Goal: Task Accomplishment & Management: Complete application form

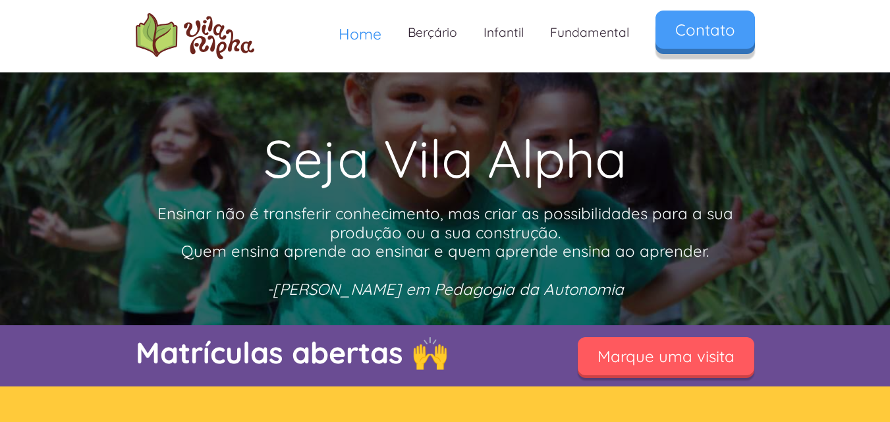
click at [707, 32] on link "Contato" at bounding box center [704, 30] width 99 height 38
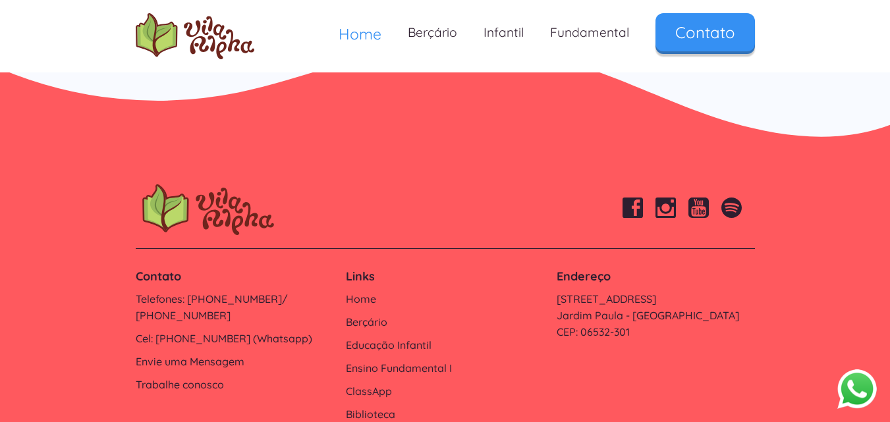
scroll to position [4492, 0]
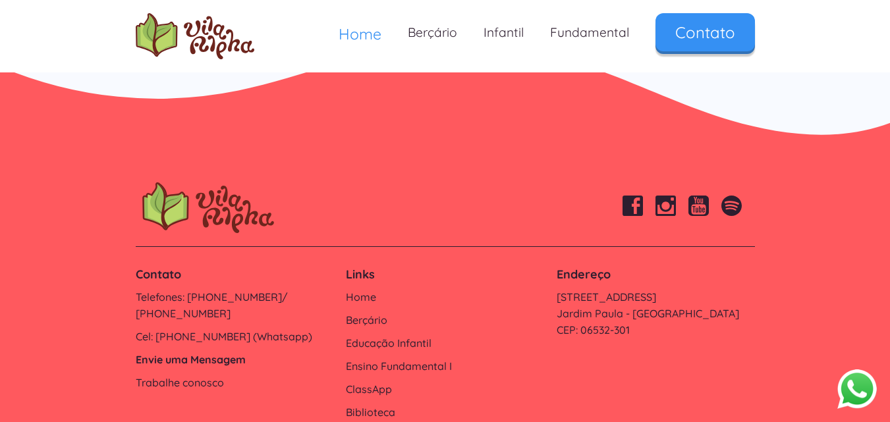
click at [202, 352] on link "Envie uma Mensagem" at bounding box center [235, 360] width 198 height 16
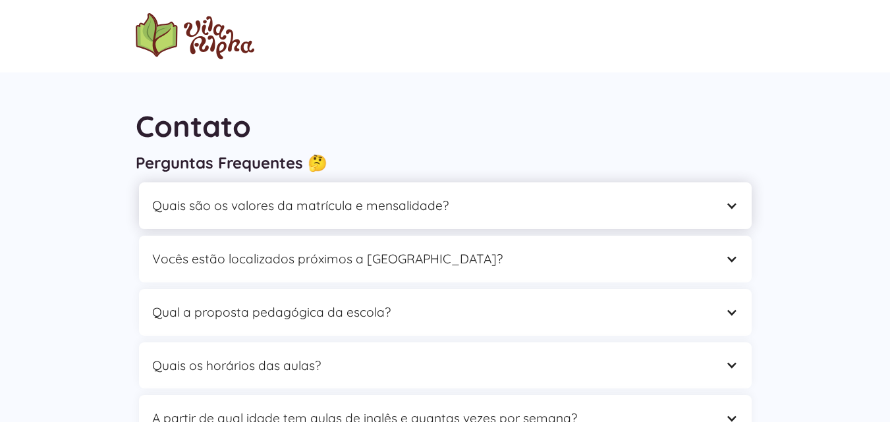
click at [733, 203] on div at bounding box center [731, 206] width 13 height 13
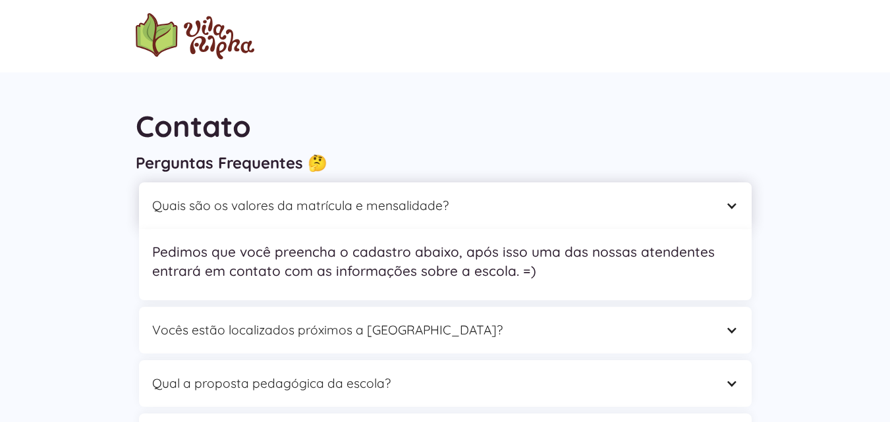
click at [733, 203] on div at bounding box center [731, 206] width 13 height 13
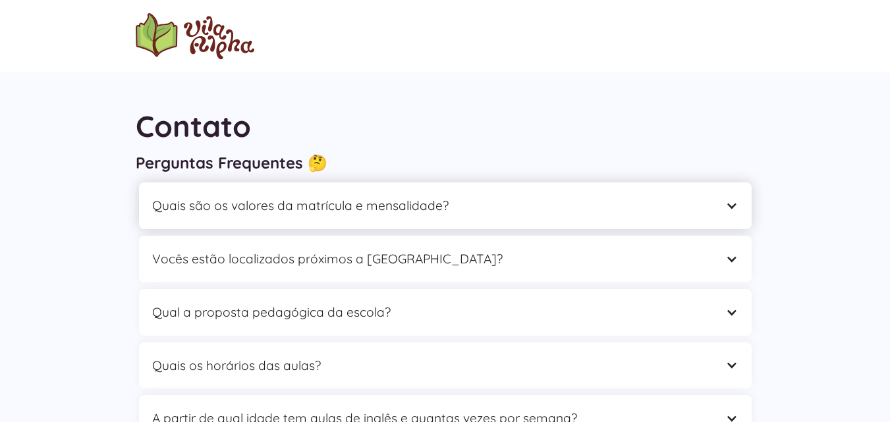
click at [732, 222] on div "Quais são os valores da matrícula e mensalidade?" at bounding box center [445, 205] width 612 height 47
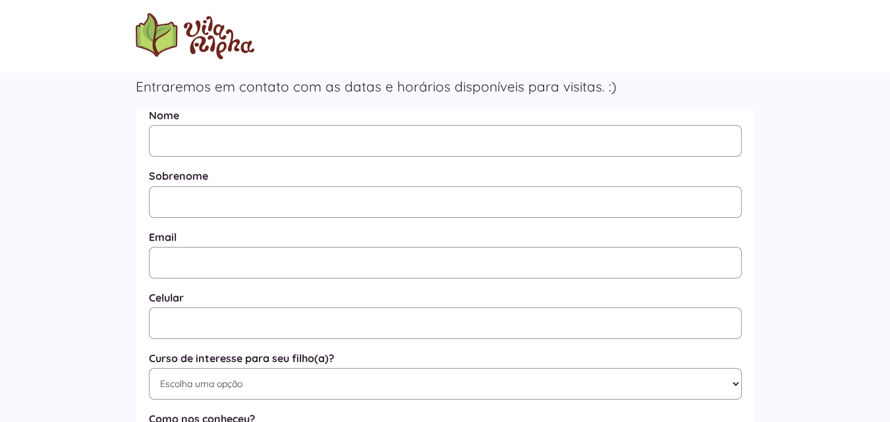
scroll to position [527, 0]
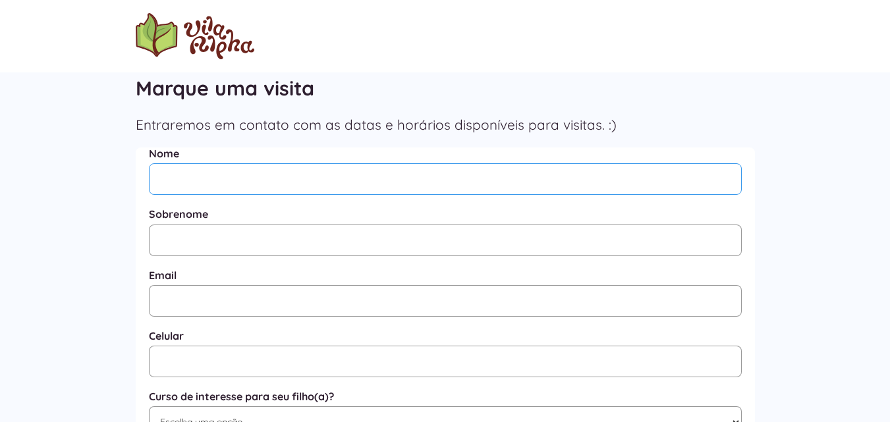
click at [194, 175] on input "Nome" at bounding box center [445, 179] width 593 height 32
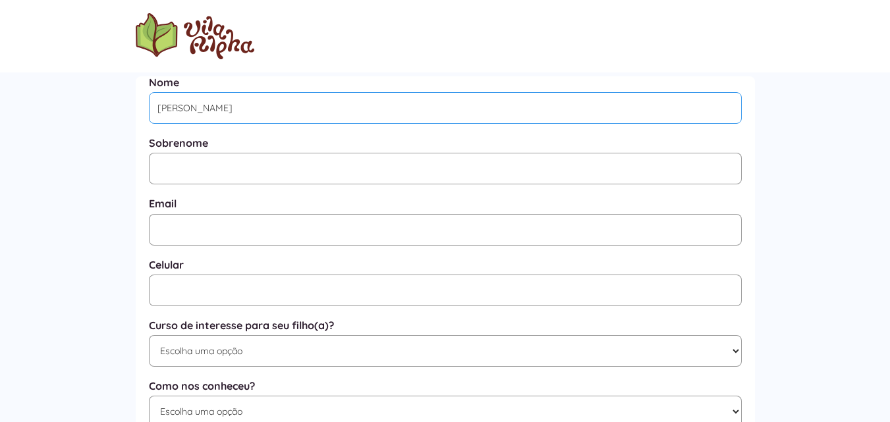
type input "Marcio"
click at [194, 175] on input "Mensagem" at bounding box center [445, 169] width 593 height 32
type input "Souza"
click at [183, 224] on input "Email" at bounding box center [445, 230] width 593 height 32
type input "marcio.mwaudiovisual@gmail.com"
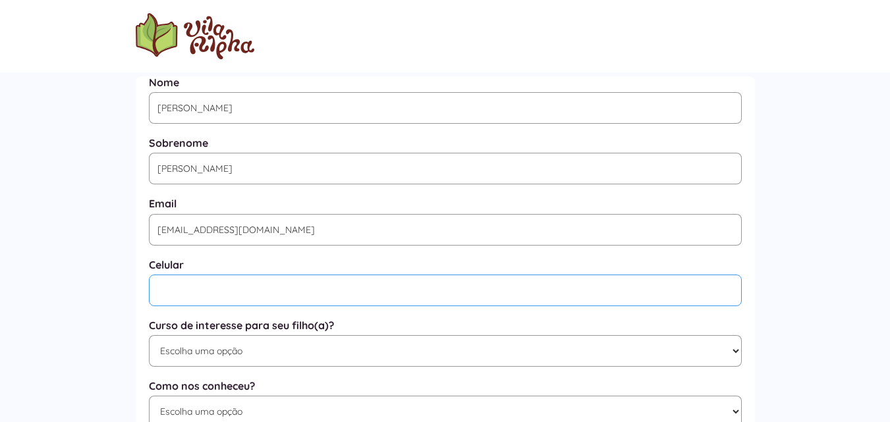
click at [198, 298] on input "Mensagem" at bounding box center [445, 291] width 593 height 32
type input "0"
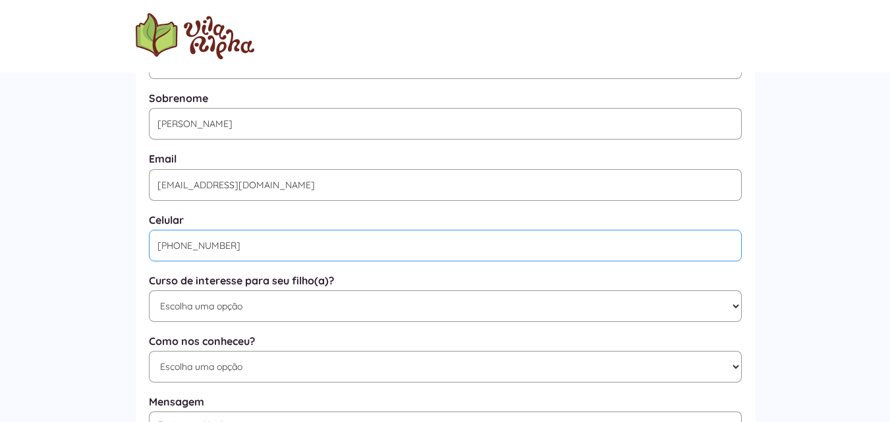
scroll to position [593, 0]
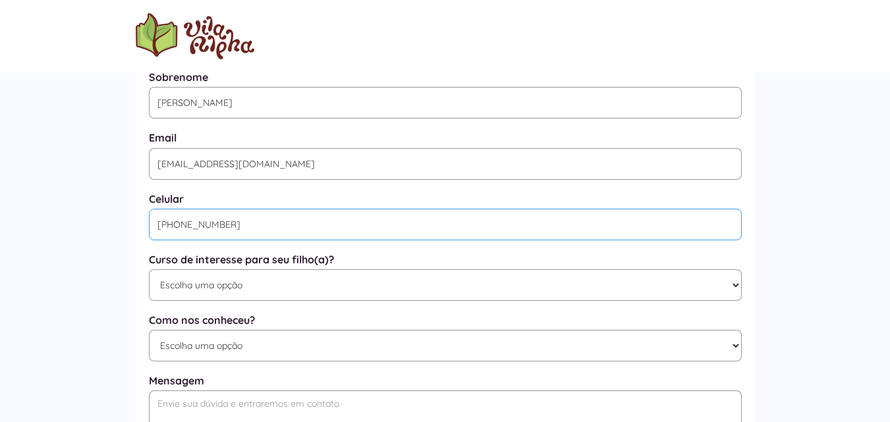
type input "(11) 95926-6228"
click at [736, 289] on select "Escolha uma opção Educação Infantil / Berçário Ensino Fundamental I Integral" at bounding box center [445, 285] width 593 height 32
click at [801, 276] on div "Perguntas Frequentes 🤔 Quais são os valores da matrícula e mensalidade? Pedimos…" at bounding box center [445, 255] width 890 height 726
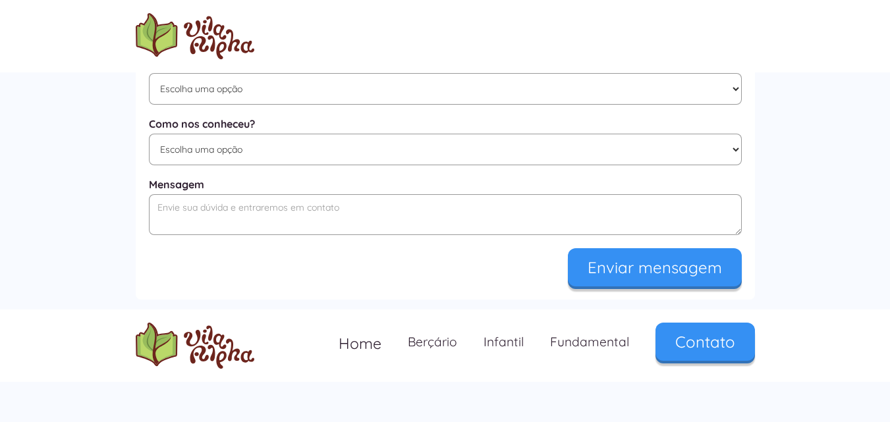
scroll to position [790, 0]
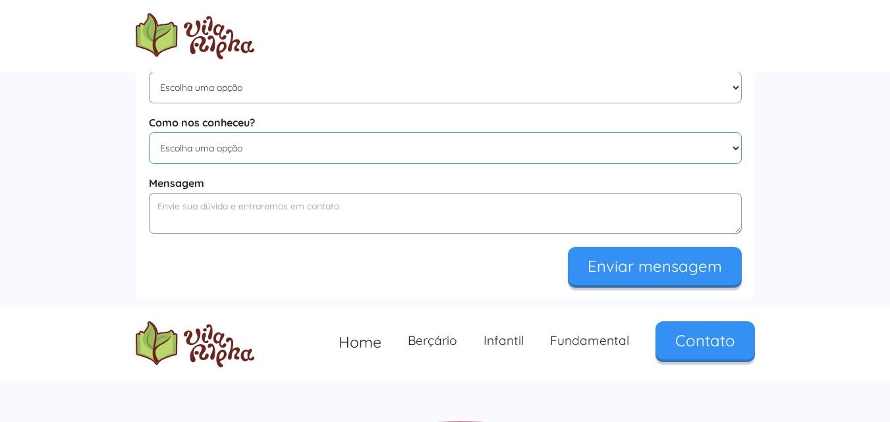
click at [734, 160] on select "Escolha uma opção Google Facebook Instagram Indicação Proximidade com a Escola …" at bounding box center [445, 148] width 593 height 32
select select "Google"
click at [149, 139] on select "Escolha uma opção Google Facebook Instagram Indicação Proximidade com a Escola …" at bounding box center [445, 148] width 593 height 32
click at [190, 218] on textarea "Mensagem" at bounding box center [445, 213] width 593 height 41
paste textarea "Boa tarde, Prezados(as), É com entusiasmo que apresentamos o Anuário Escolar Di…"
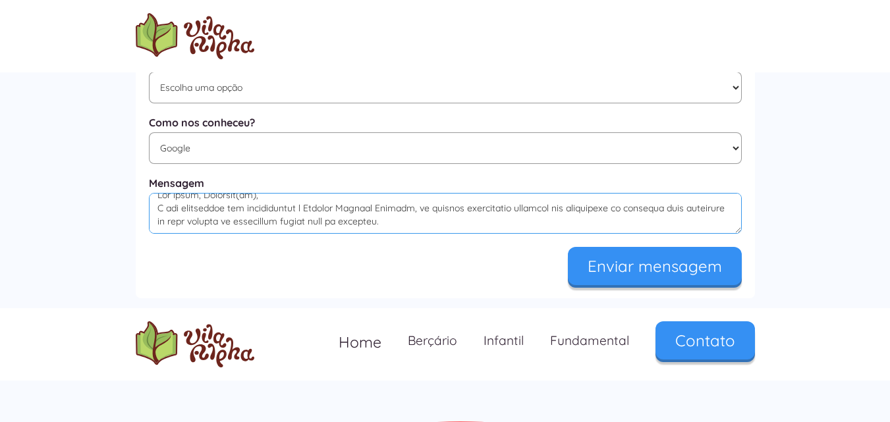
scroll to position [0, 0]
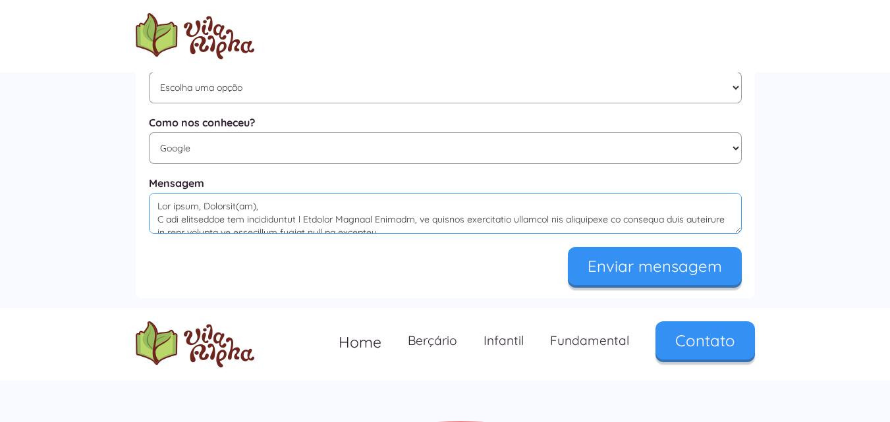
click at [157, 230] on textarea "Mensagem" at bounding box center [445, 213] width 593 height 41
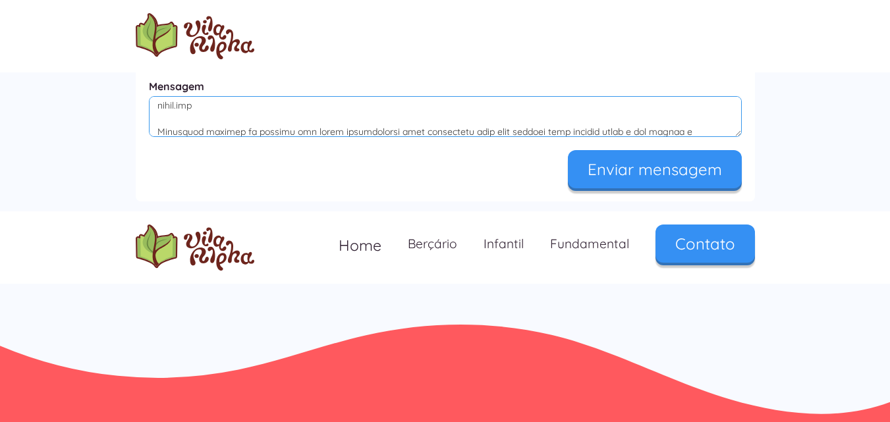
scroll to position [296, 0]
click at [209, 111] on textarea "Mensagem" at bounding box center [445, 116] width 593 height 41
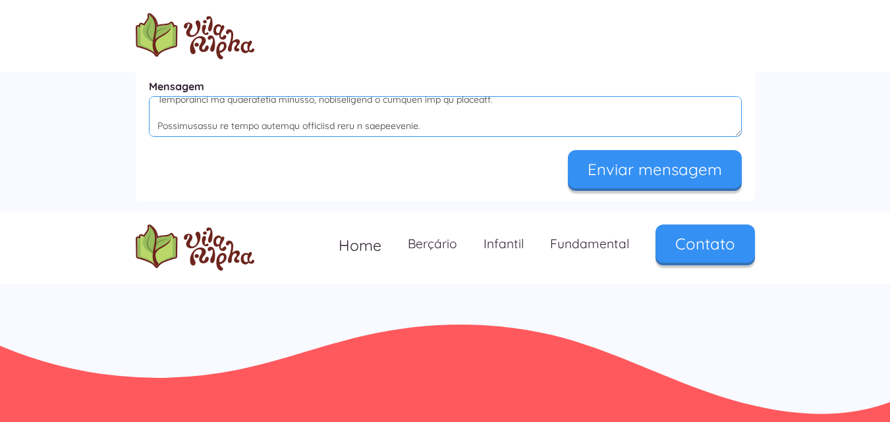
drag, startPoint x: 217, startPoint y: 107, endPoint x: 165, endPoint y: 121, distance: 54.5
click at [165, 121] on textarea "Mensagem" at bounding box center [445, 116] width 593 height 41
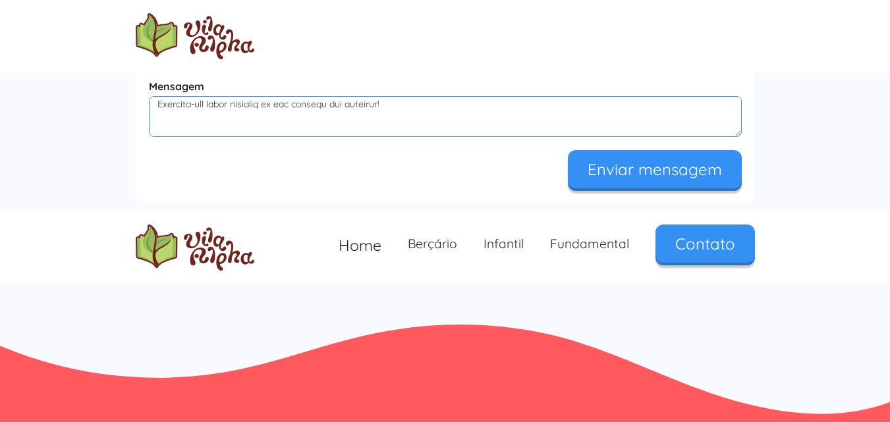
scroll to position [395, 0]
drag, startPoint x: 219, startPoint y: 111, endPoint x: 142, endPoint y: 113, distance: 77.1
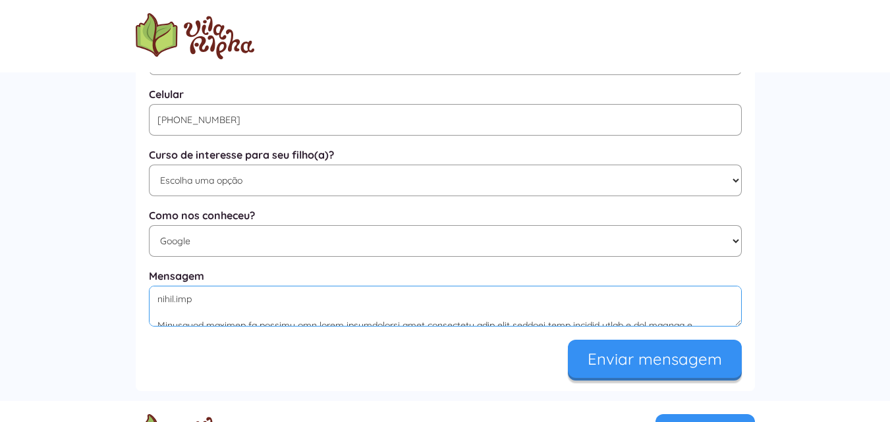
scroll to position [286, 0]
drag, startPoint x: 217, startPoint y: 305, endPoint x: 155, endPoint y: 308, distance: 62.6
click at [155, 308] on textarea "Mensagem" at bounding box center [445, 306] width 593 height 41
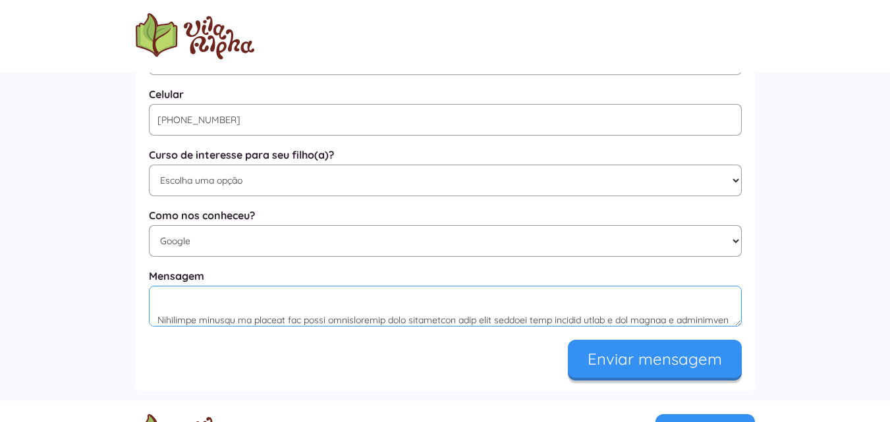
scroll to position [631, 0]
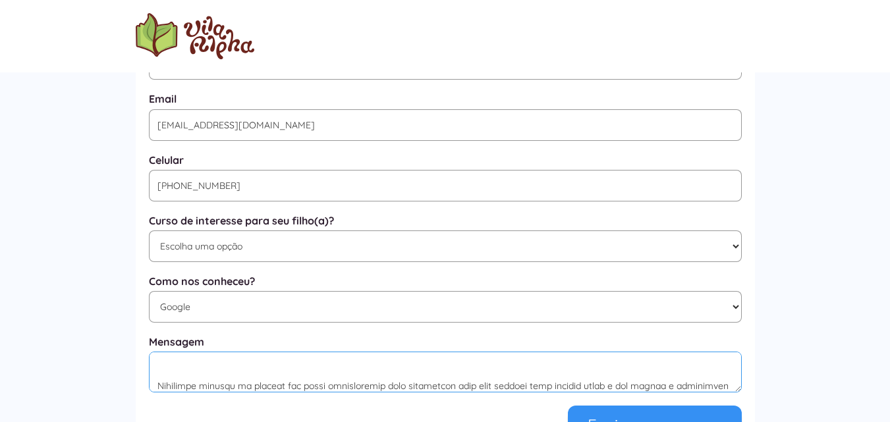
click at [215, 369] on textarea "Mensagem" at bounding box center [445, 372] width 593 height 41
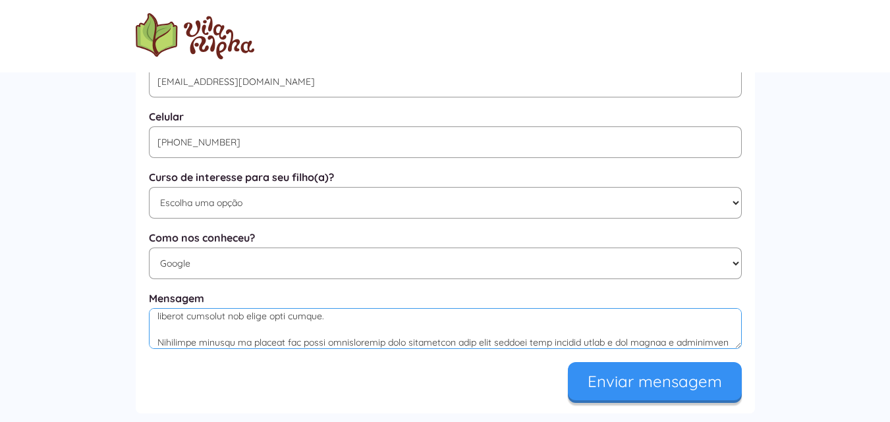
scroll to position [697, 0]
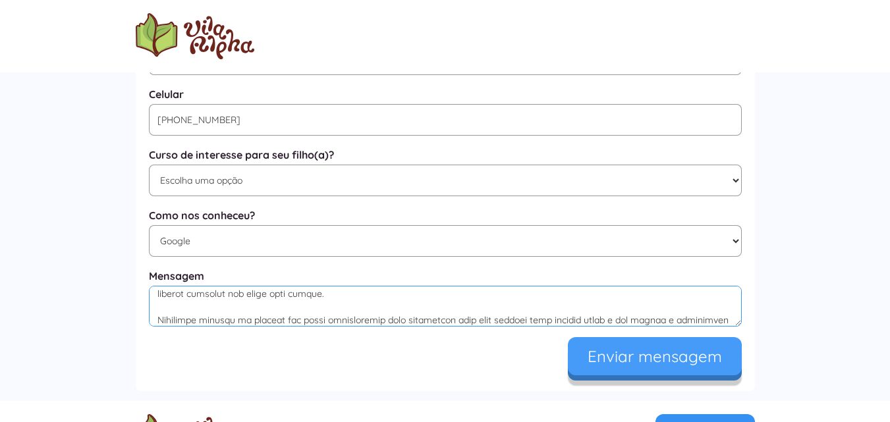
type textarea "Boa tarde, Prezados(as), É com entusiasmo que apresentamos o Anuário Escolar Di…"
click at [672, 371] on input "Enviar mensagem" at bounding box center [655, 356] width 174 height 38
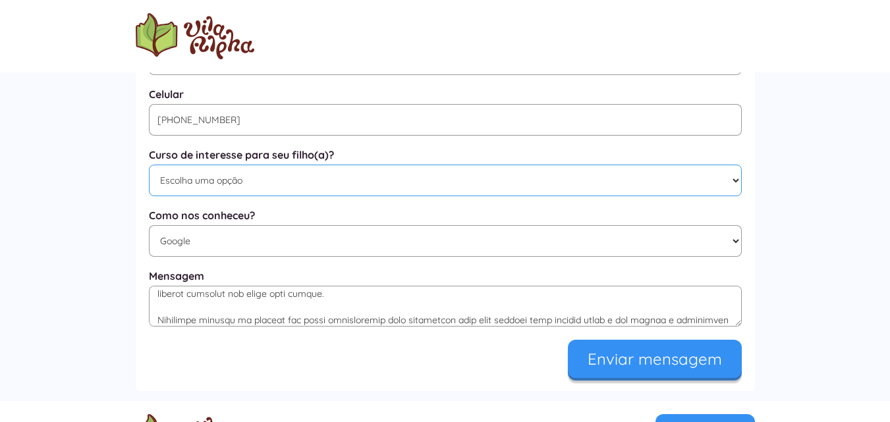
click at [736, 184] on select "Escolha uma opção Educação Infantil / Berçário Ensino Fundamental I Integral" at bounding box center [445, 181] width 593 height 32
select select "Educação Infantil / Berçário"
click at [149, 169] on select "Escolha uma opção Educação Infantil / Berçário Ensino Fundamental I Integral" at bounding box center [445, 181] width 593 height 32
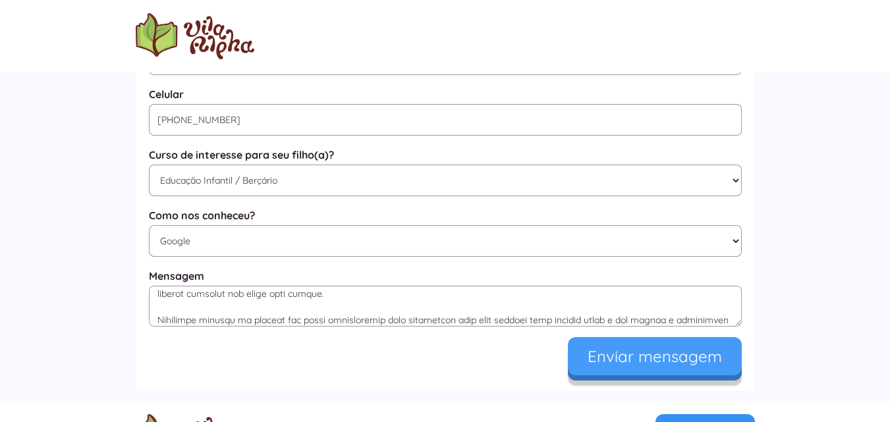
click at [612, 367] on input "Enviar mensagem" at bounding box center [655, 356] width 174 height 38
type input "Enviando..."
